Goal: Find specific page/section: Find specific page/section

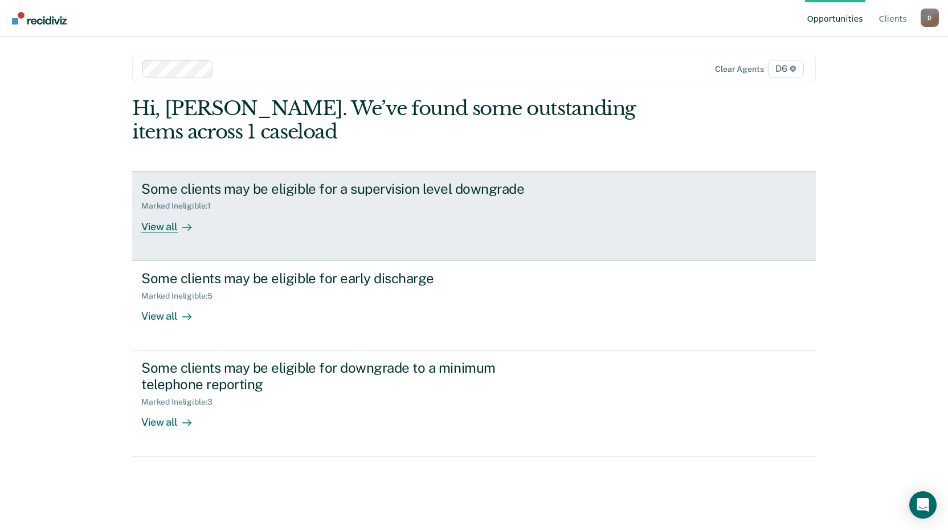
click at [166, 229] on div "View all" at bounding box center [173, 222] width 64 height 22
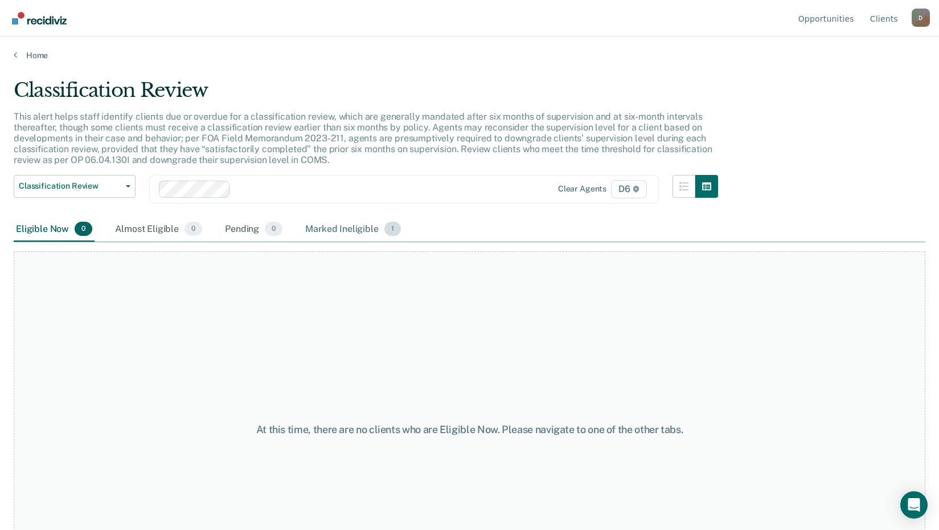
click at [344, 227] on div "Marked Ineligible 1" at bounding box center [353, 229] width 100 height 25
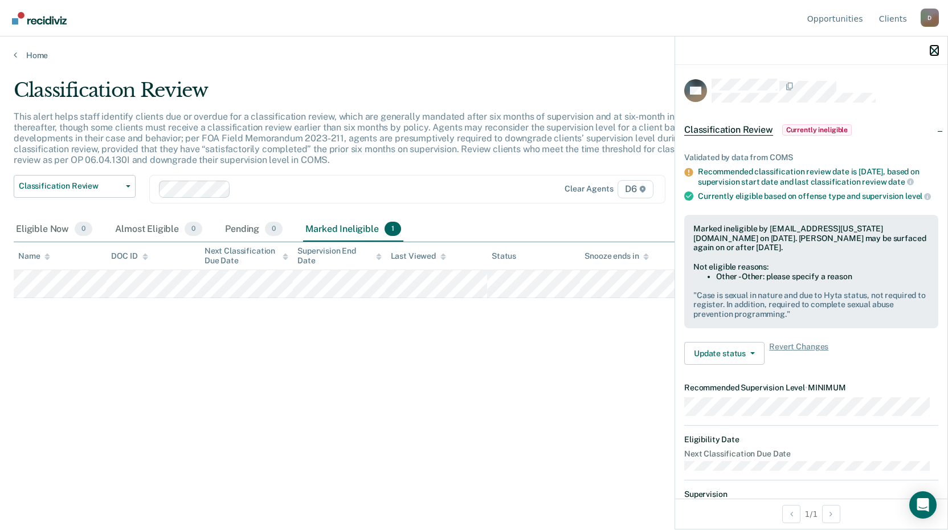
click at [933, 50] on icon "button" at bounding box center [934, 51] width 8 height 8
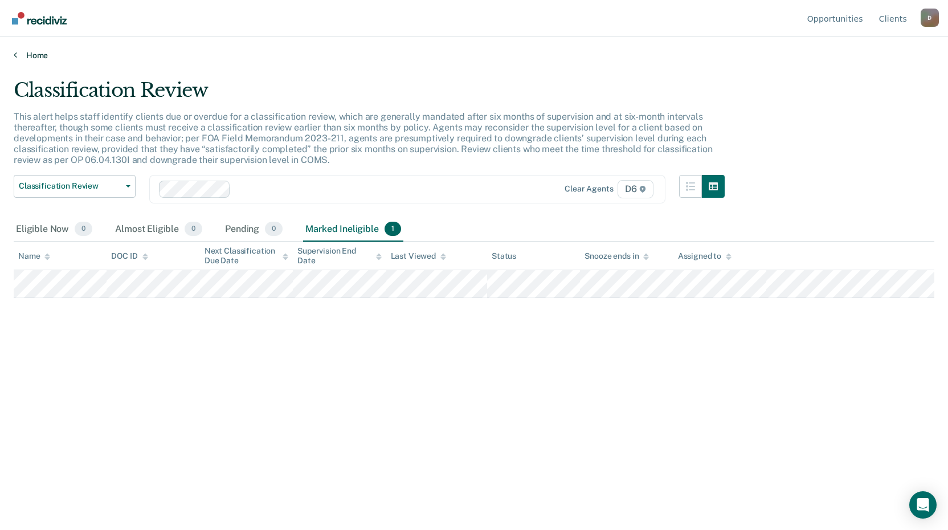
click at [30, 56] on link "Home" at bounding box center [474, 55] width 920 height 10
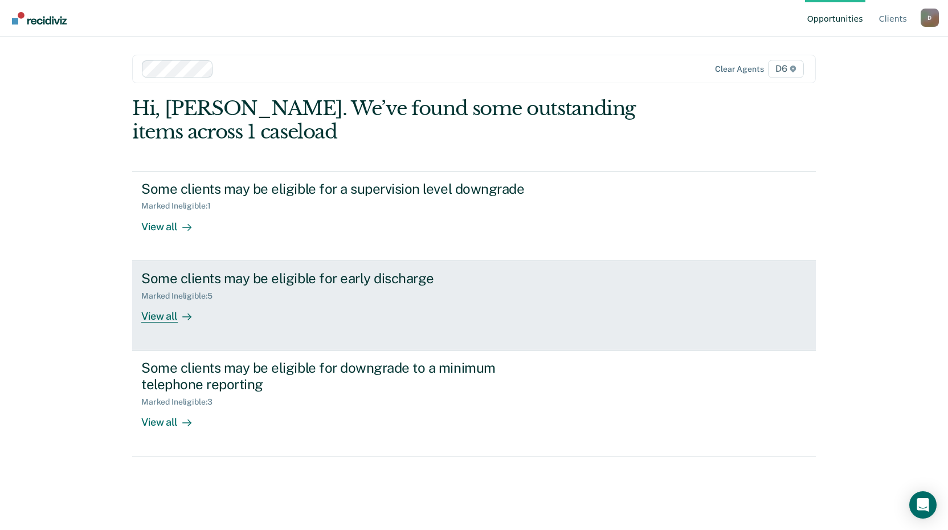
click at [163, 317] on div "View all" at bounding box center [173, 311] width 64 height 22
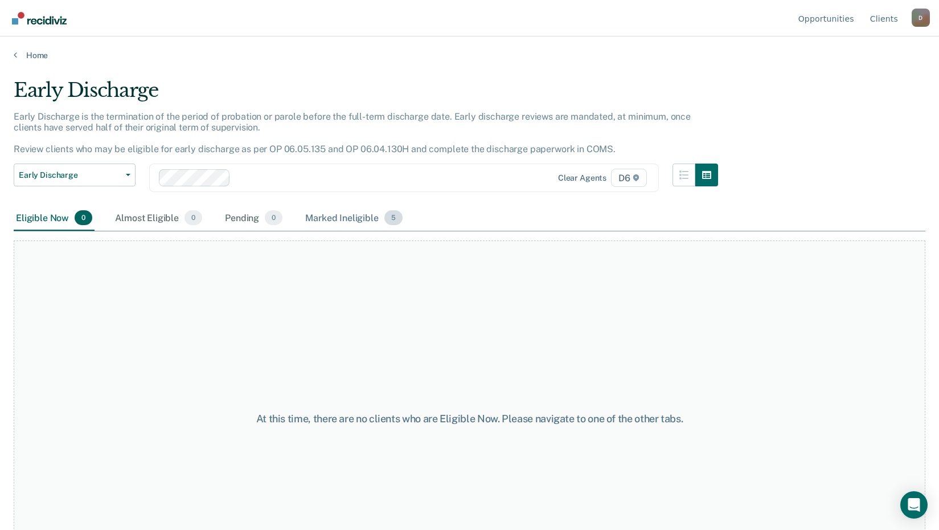
click at [335, 217] on div "Marked Ineligible 5" at bounding box center [354, 218] width 102 height 25
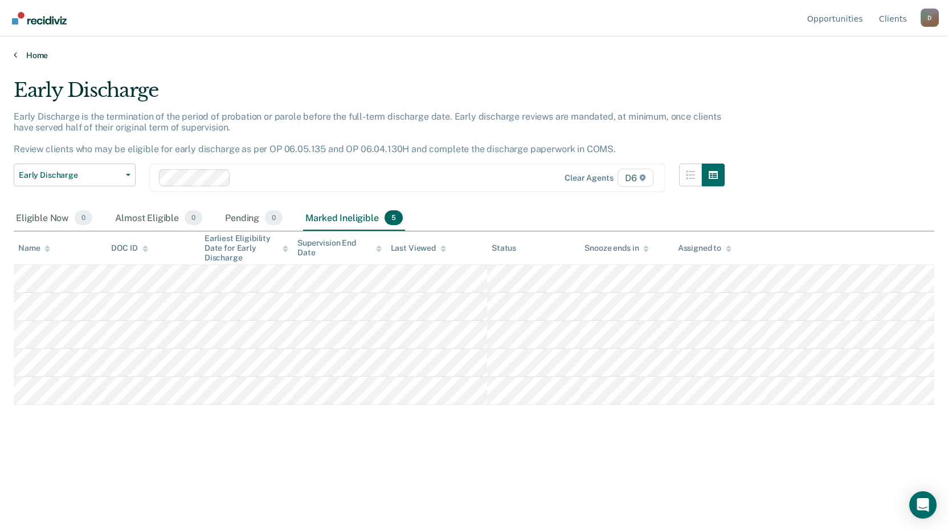
click at [38, 54] on link "Home" at bounding box center [474, 55] width 920 height 10
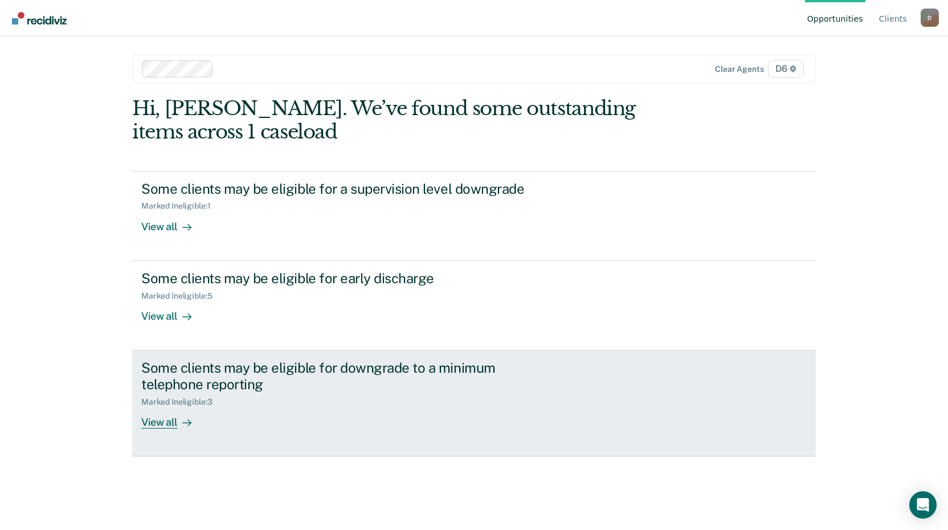
click at [167, 426] on div "View all" at bounding box center [173, 417] width 64 height 22
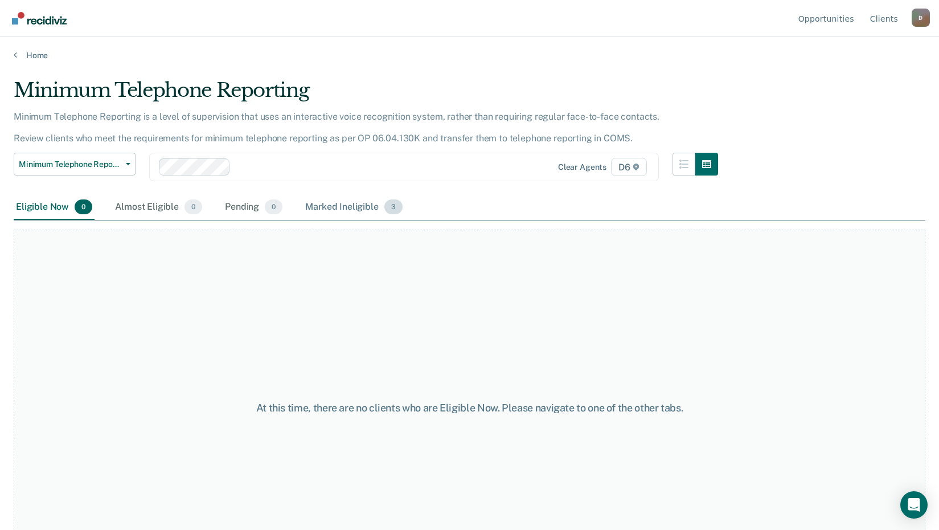
click at [340, 206] on div "Marked Ineligible 3" at bounding box center [354, 207] width 102 height 25
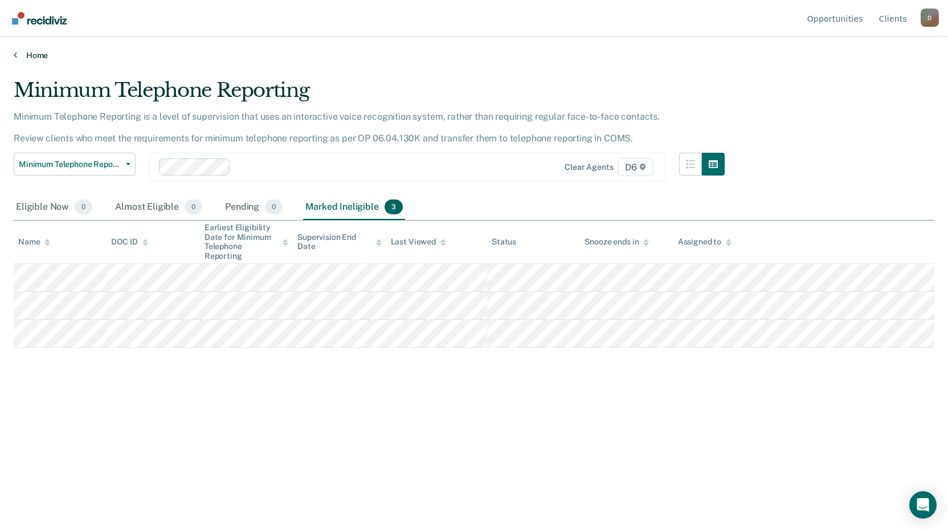
click at [40, 56] on link "Home" at bounding box center [474, 55] width 920 height 10
